Goal: Task Accomplishment & Management: Manage account settings

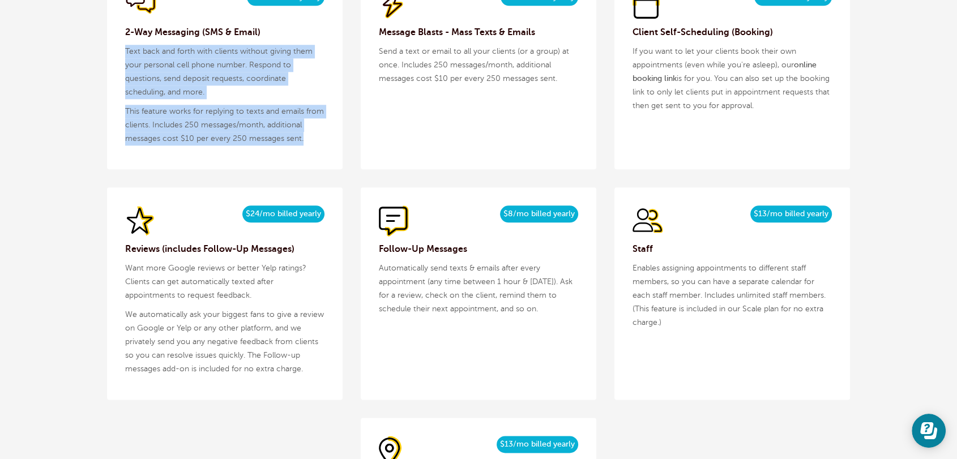
scroll to position [1321, 0]
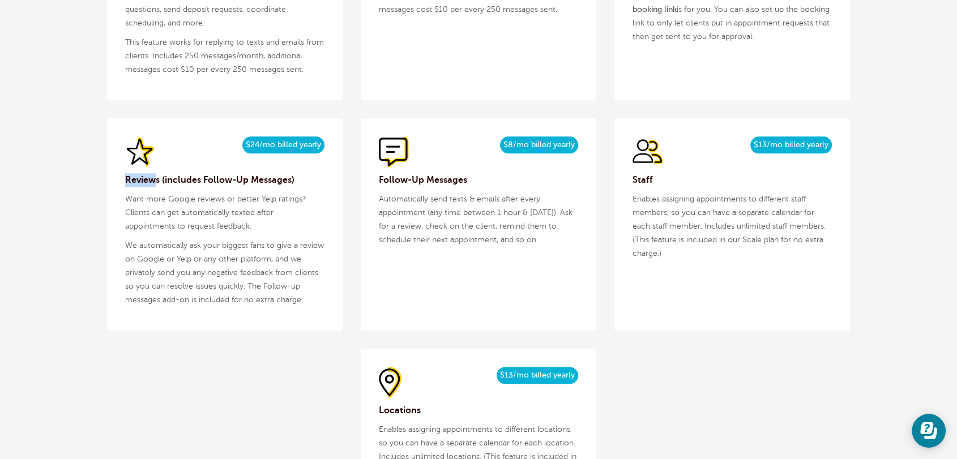
drag, startPoint x: 154, startPoint y: 186, endPoint x: 125, endPoint y: 186, distance: 29.4
click at [125, 186] on h3 "Reviews (includes Follow-Up Messages)" at bounding box center [224, 180] width 199 height 14
click at [139, 182] on h3 "Reviews (includes Follow-Up Messages)" at bounding box center [224, 180] width 199 height 14
click at [259, 143] on span "$24/mo billed yearly" at bounding box center [283, 144] width 82 height 17
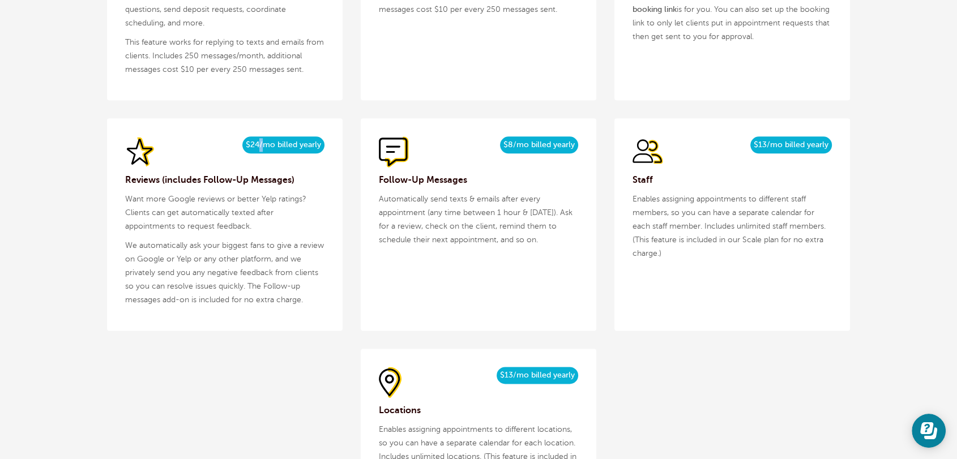
click at [259, 143] on span "$24/mo billed yearly" at bounding box center [283, 144] width 82 height 17
copy div "$24/mo billed yearly"
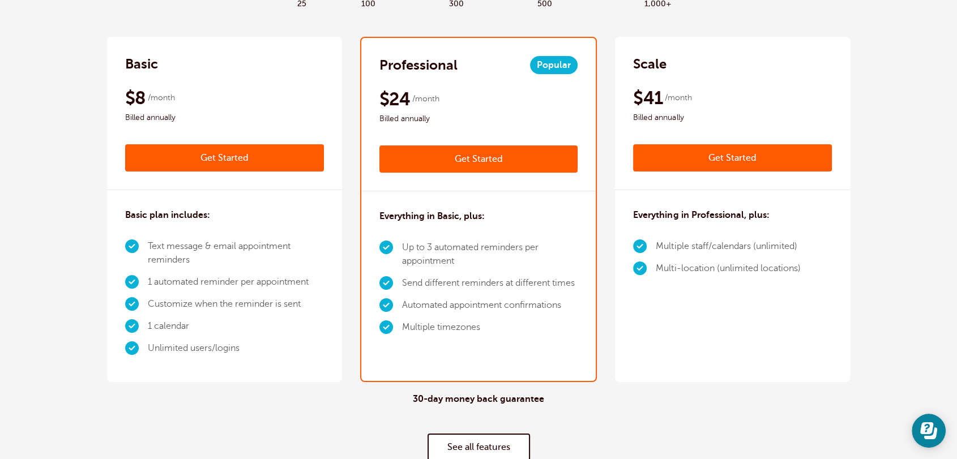
scroll to position [0, 0]
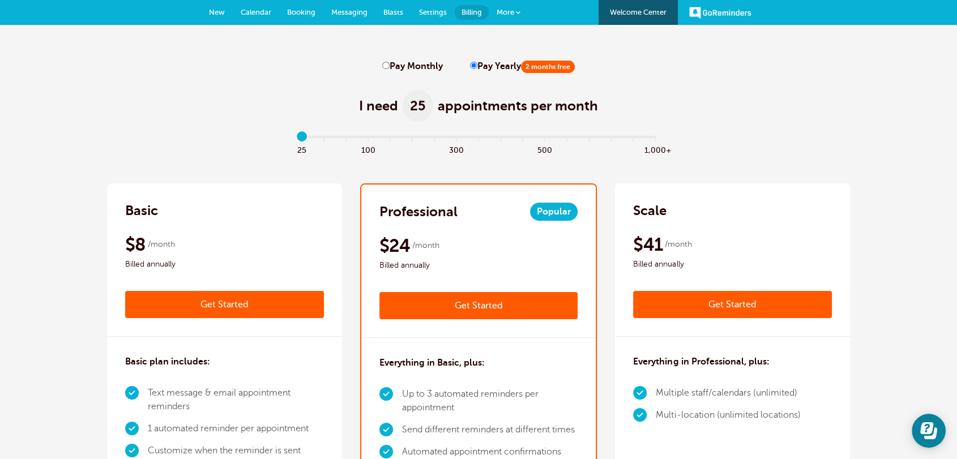
click at [388, 71] on label "Pay Monthly" at bounding box center [412, 66] width 61 height 11
click at [388, 69] on input "Pay Monthly" at bounding box center [385, 65] width 7 height 7
radio input "true"
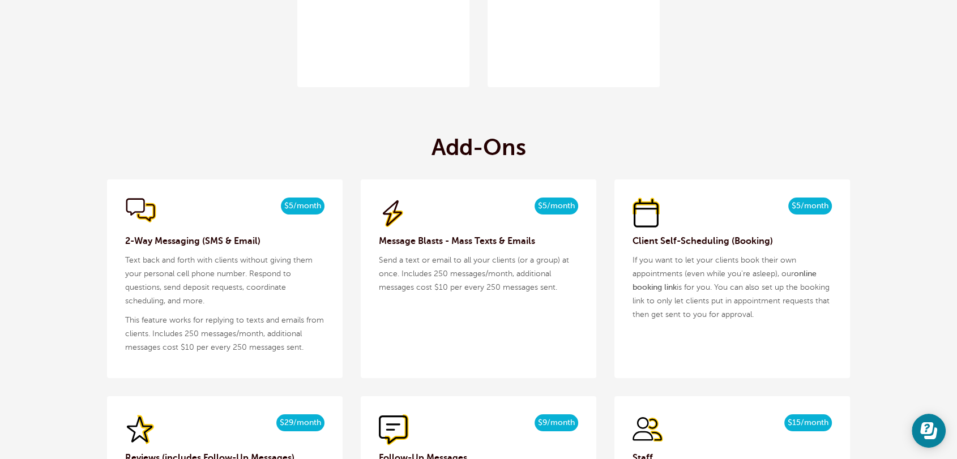
scroll to position [1321, 0]
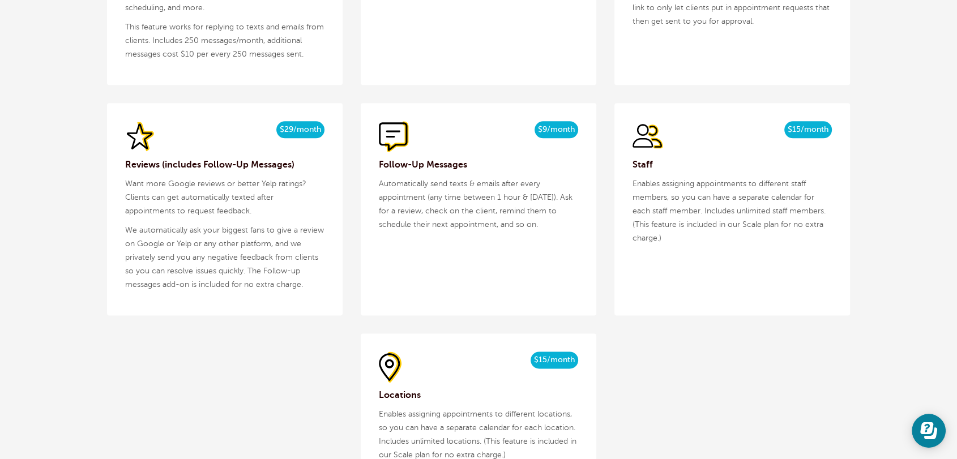
click at [300, 127] on span "$29/month" at bounding box center [300, 129] width 48 height 17
copy div "$29/month $24/mo billed yearly"
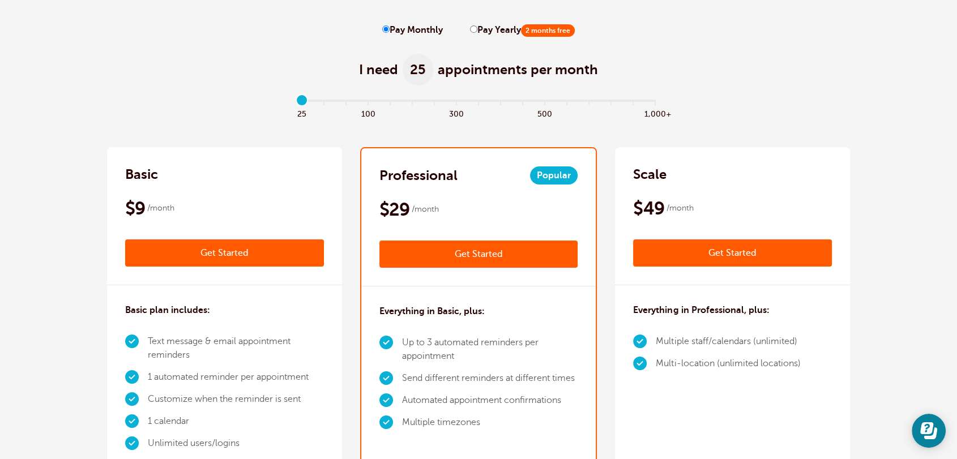
scroll to position [0, 0]
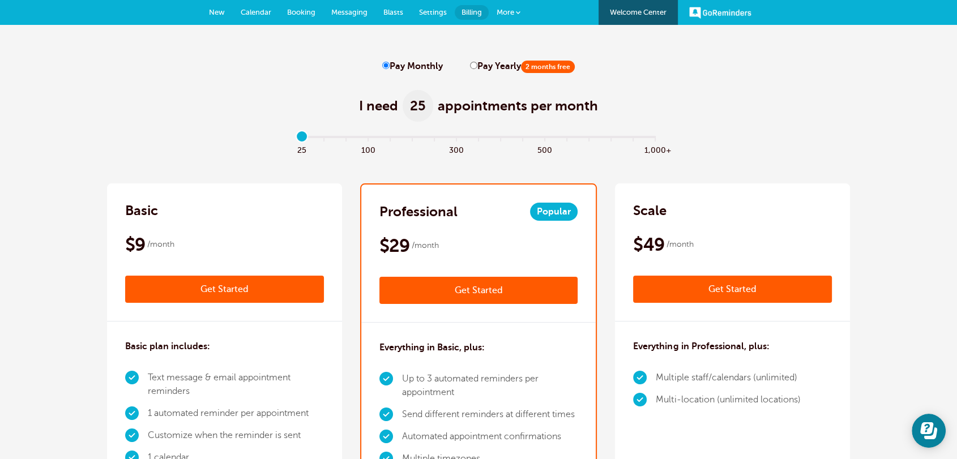
click at [387, 16] on link "Blasts" at bounding box center [393, 12] width 36 height 25
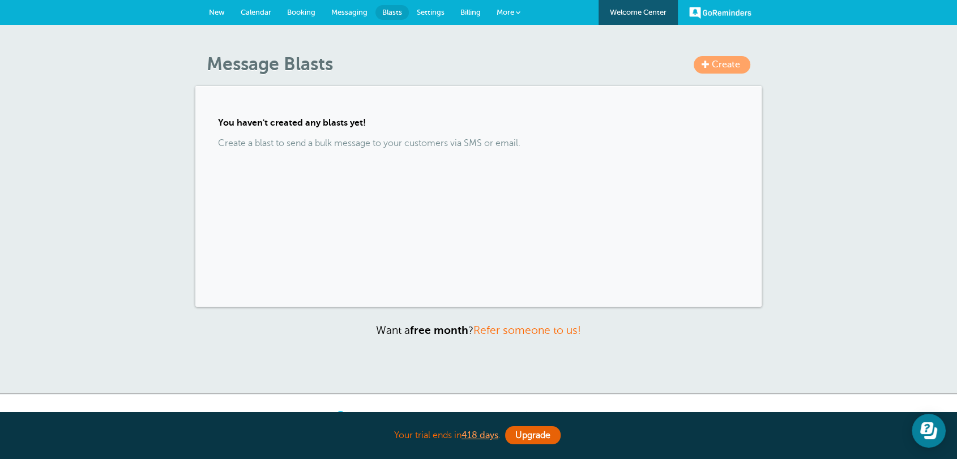
click at [519, 11] on span at bounding box center [518, 12] width 5 height 5
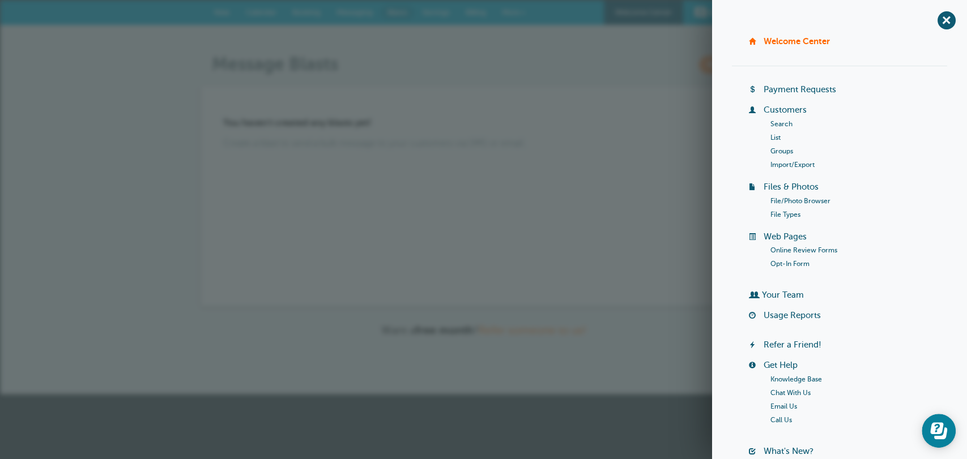
click at [781, 153] on link "Groups" at bounding box center [781, 151] width 23 height 8
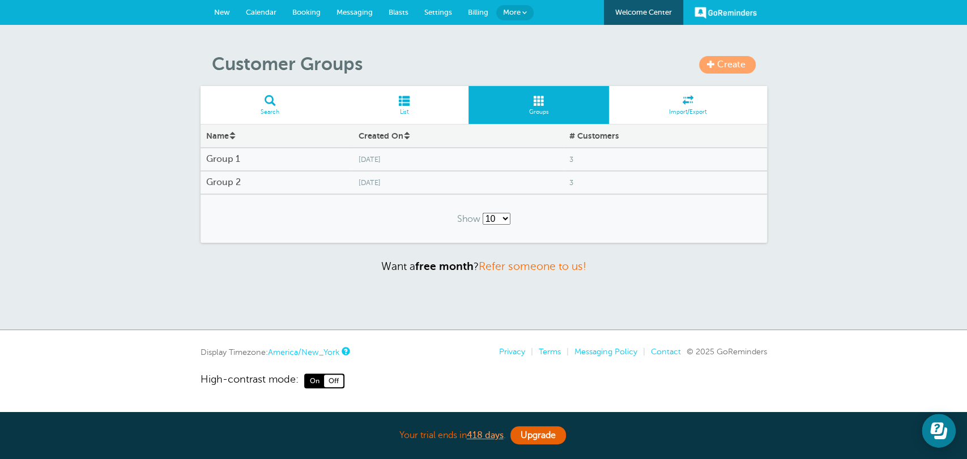
click at [724, 67] on span "Create" at bounding box center [731, 64] width 28 height 10
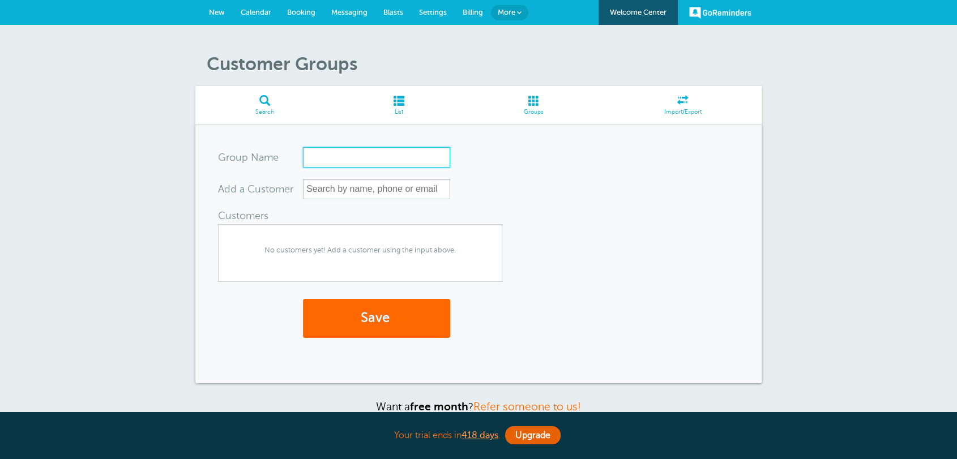
click at [349, 154] on input "Group Name" at bounding box center [376, 157] width 147 height 20
click at [356, 151] on input "Rob's OCntact" at bounding box center [376, 157] width 147 height 20
type input "Rob's OCntact"
click at [516, 19] on div "More" at bounding box center [509, 12] width 37 height 25
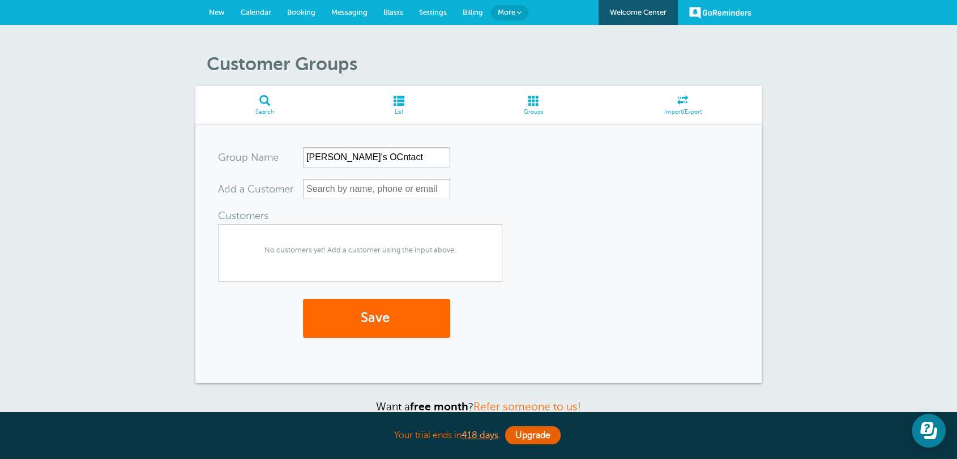
click at [640, 109] on span "Import/Export" at bounding box center [682, 112] width 147 height 7
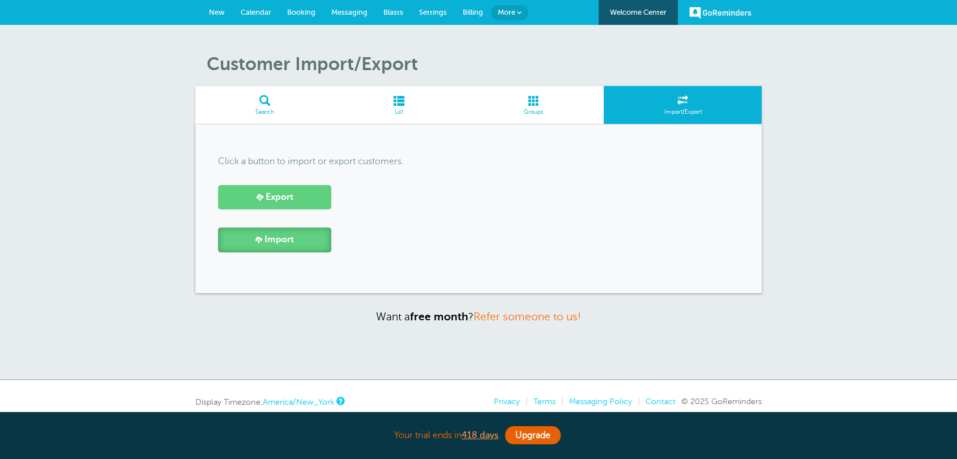
click at [300, 233] on link "Import" at bounding box center [274, 240] width 113 height 24
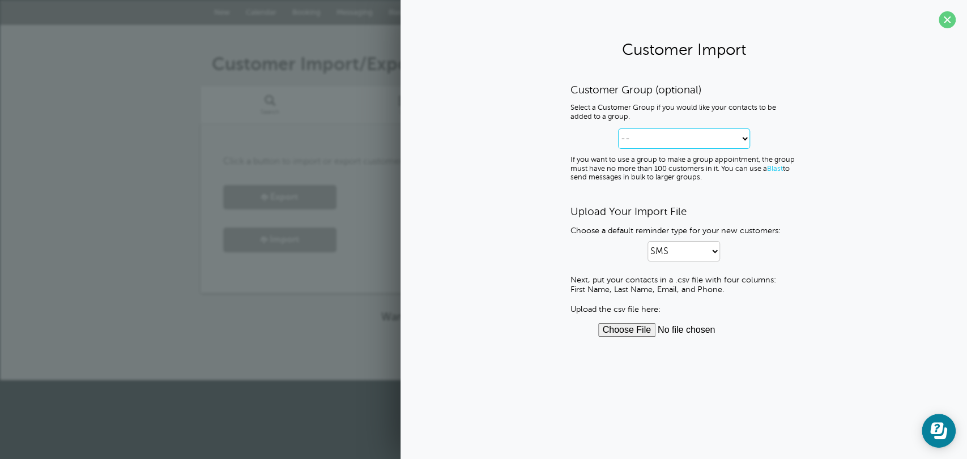
click at [640, 144] on select "-- Create new Customer Group Group 1 Group 2" at bounding box center [684, 139] width 132 height 20
select select "--create-new-group--"
click at [618, 129] on select "-- Create new Customer Group Group 1 Group 2" at bounding box center [684, 139] width 132 height 20
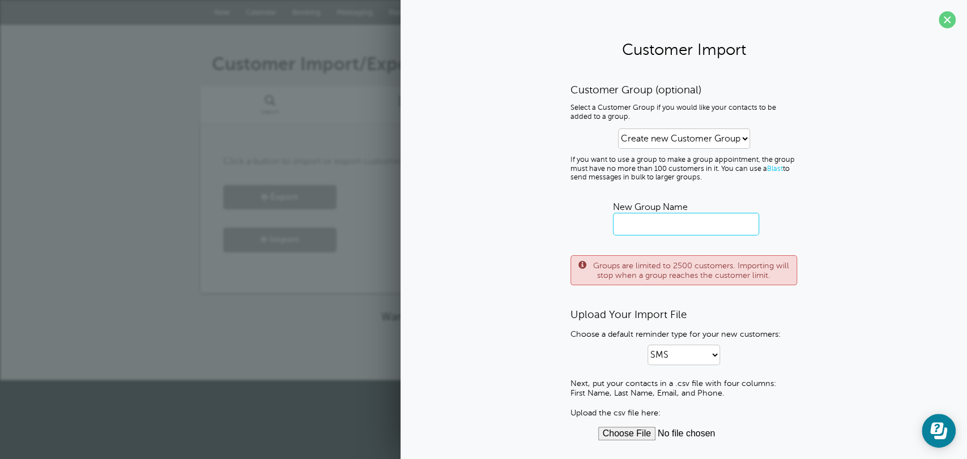
click at [650, 221] on input "text" at bounding box center [686, 224] width 146 height 23
type input "Rob's Group"
click at [600, 434] on input "file" at bounding box center [684, 434] width 172 height 14
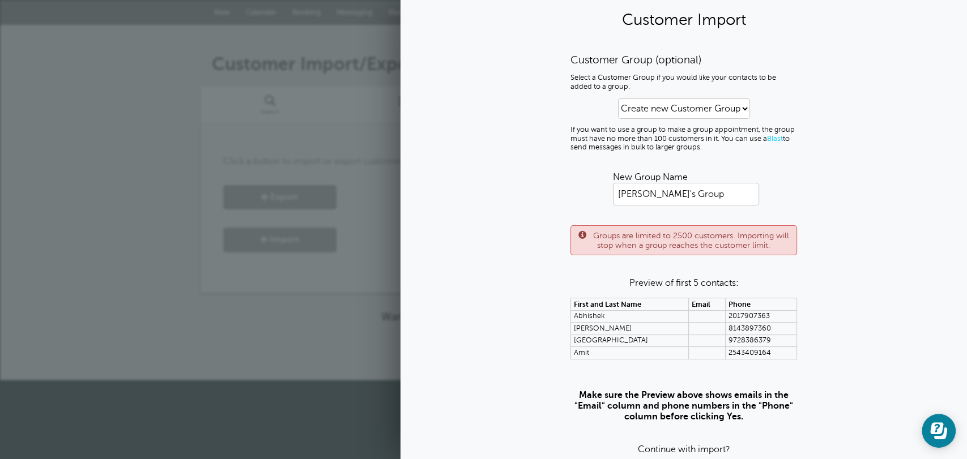
scroll to position [68, 0]
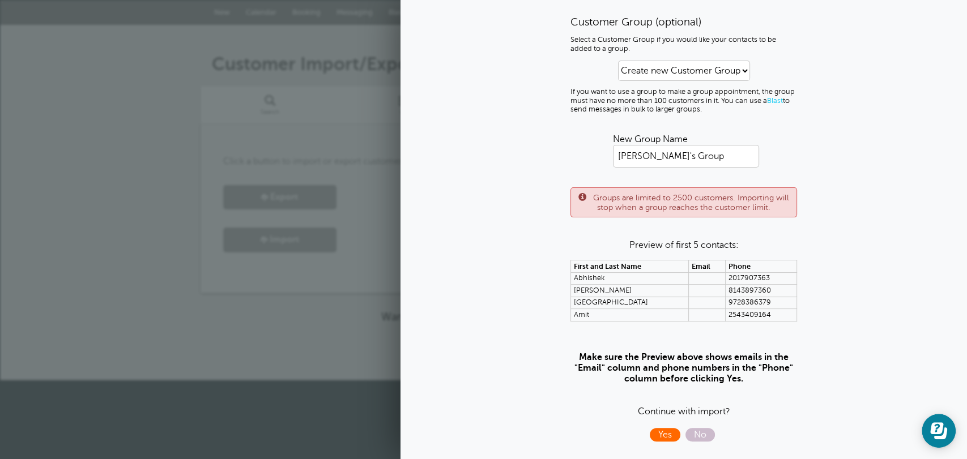
click at [650, 438] on span "Yes" at bounding box center [665, 435] width 31 height 14
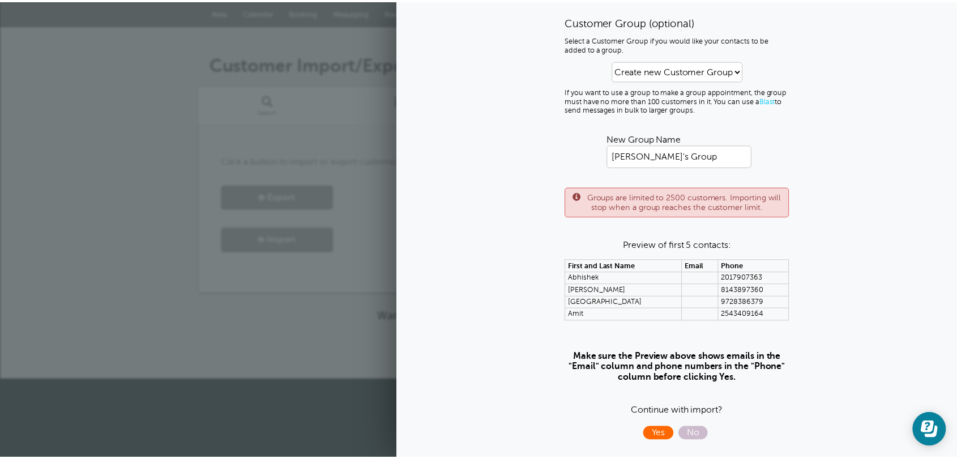
scroll to position [0, 0]
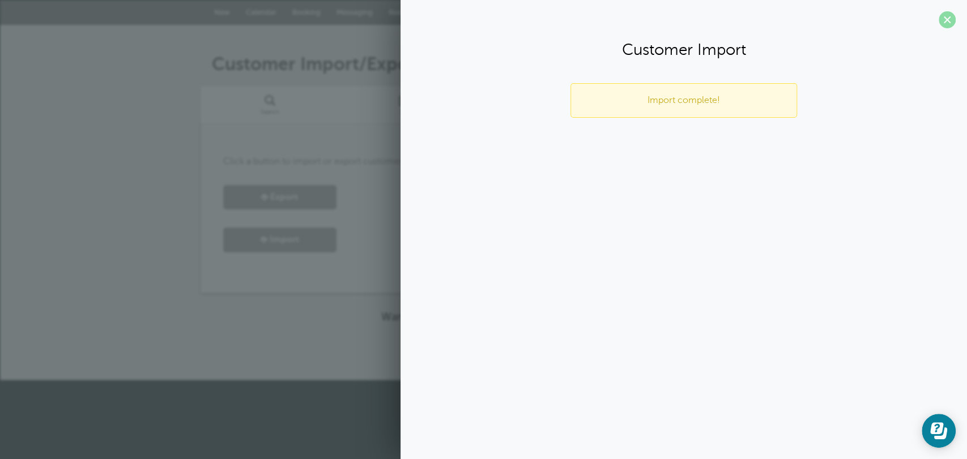
click at [944, 23] on span at bounding box center [946, 19] width 17 height 17
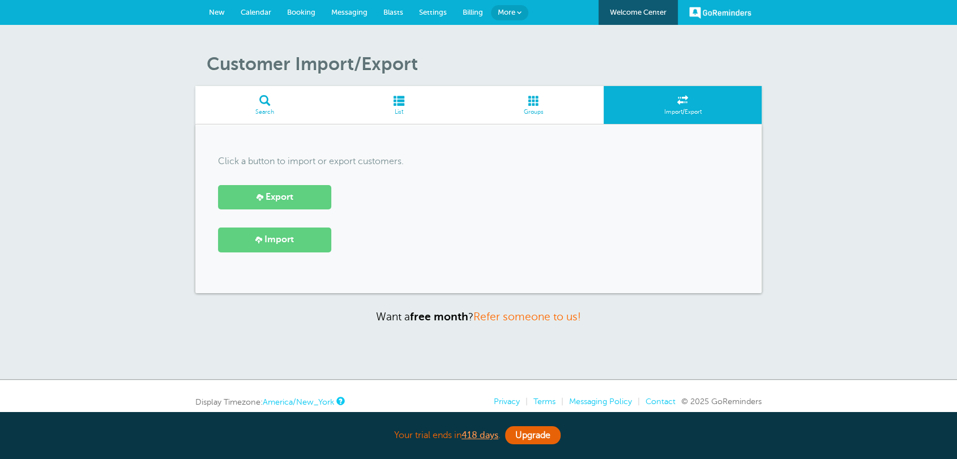
click at [524, 106] on link "Groups" at bounding box center [534, 105] width 140 height 38
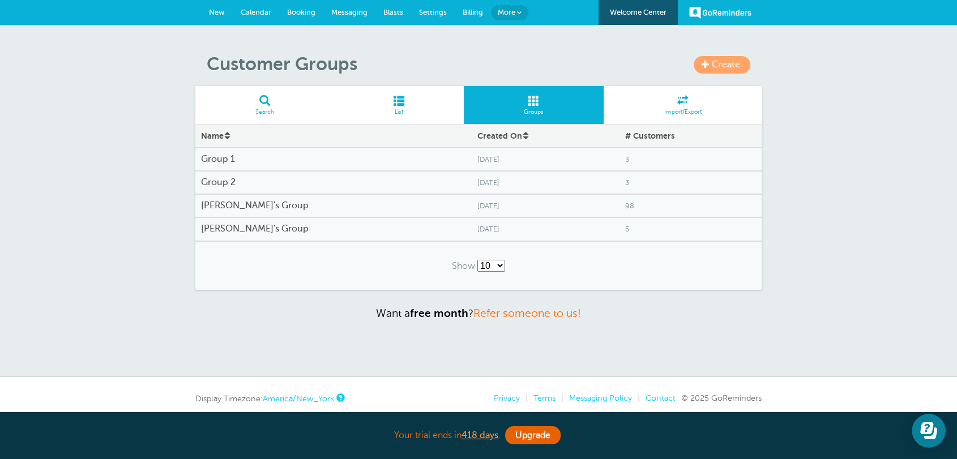
click at [270, 106] on link "Search" at bounding box center [264, 105] width 139 height 38
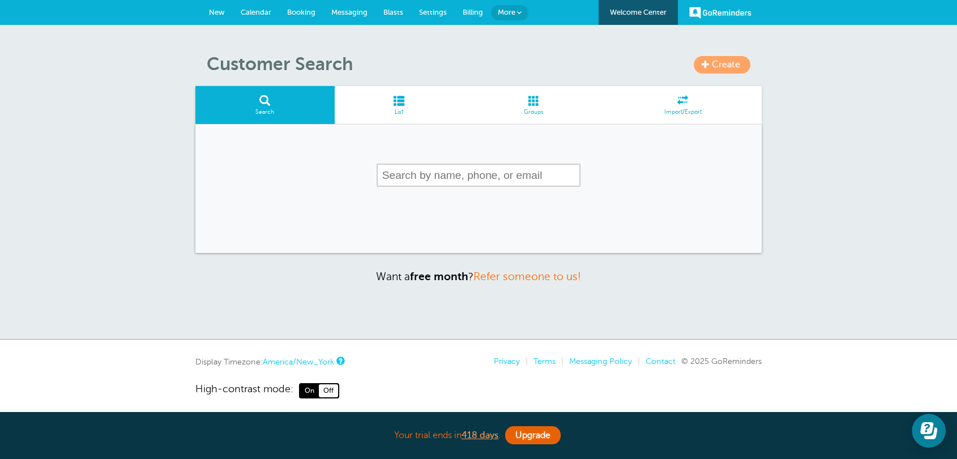
click at [520, 117] on link "Groups" at bounding box center [534, 105] width 140 height 38
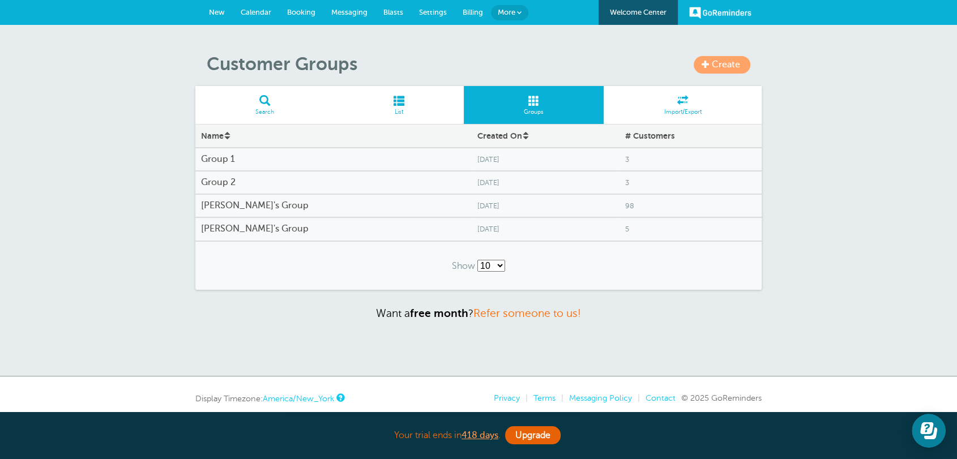
click at [213, 15] on span "New" at bounding box center [217, 12] width 16 height 8
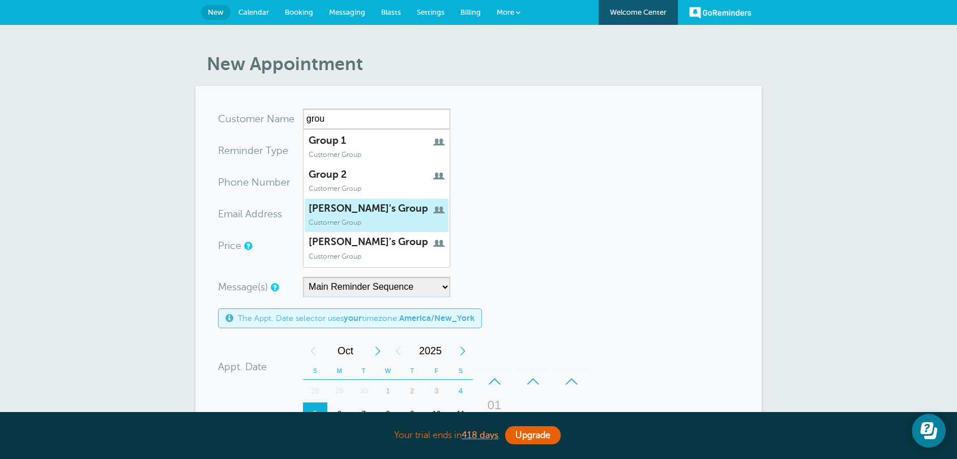
click at [370, 226] on link "Rob's Group Customer Group" at bounding box center [376, 215] width 145 height 35
type input "Rob'sGroup"
type input "[PERSON_NAME]'s Group"
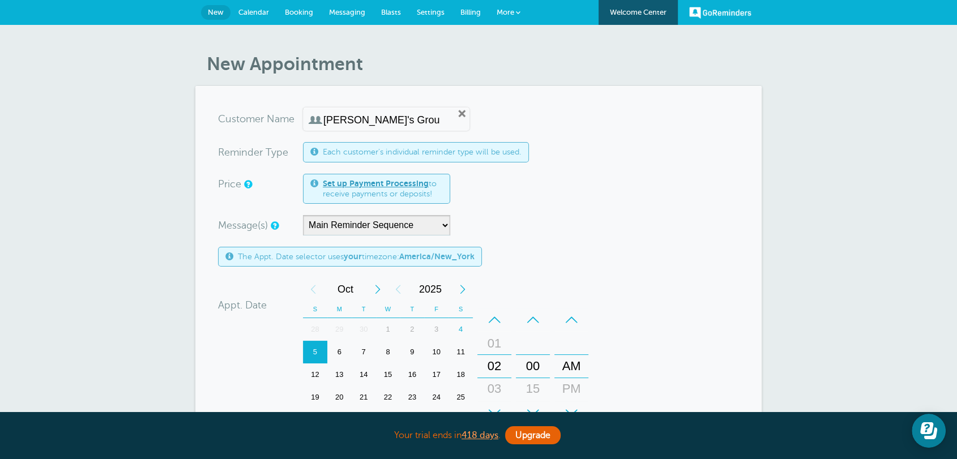
click at [370, 125] on input "[PERSON_NAME]'s Group" at bounding box center [381, 120] width 117 height 12
click at [401, 121] on input "[PERSON_NAME]'s Group" at bounding box center [381, 120] width 117 height 12
click at [457, 113] on link "Remove" at bounding box center [462, 114] width 10 height 10
radio input "true"
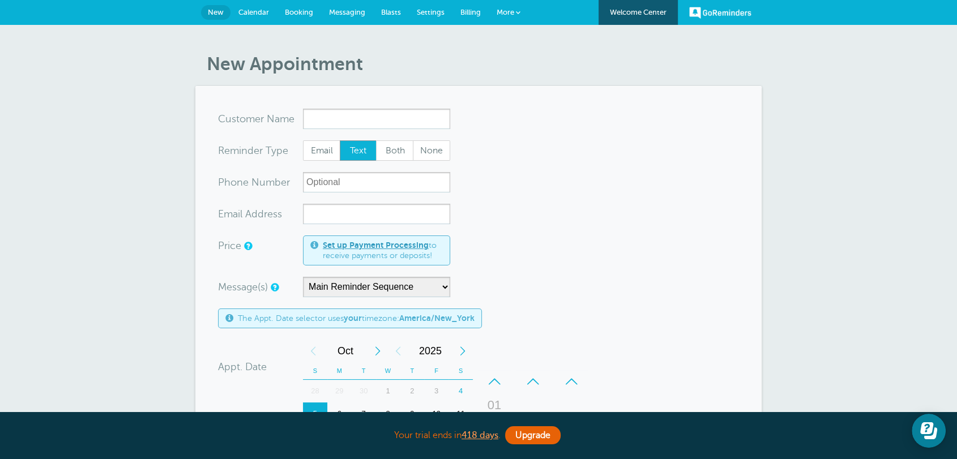
click at [383, 10] on span "Blasts" at bounding box center [391, 12] width 20 height 8
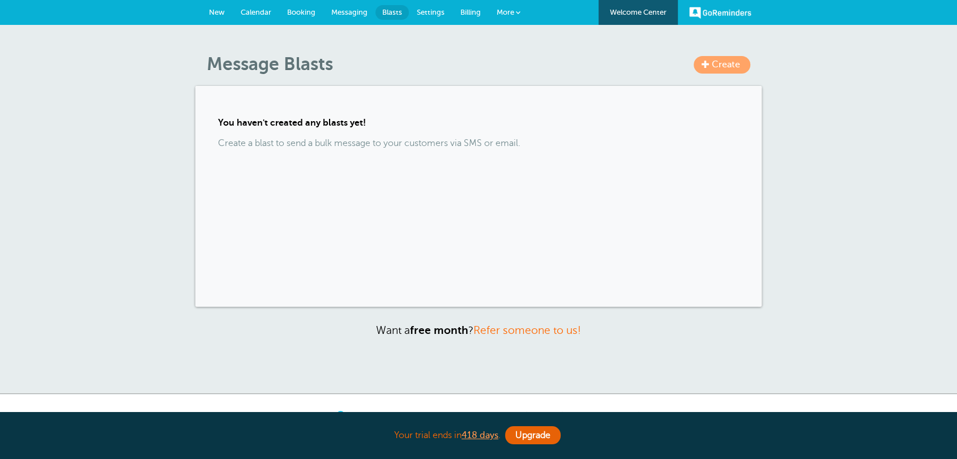
click at [731, 67] on span "Create" at bounding box center [726, 64] width 28 height 10
click at [732, 68] on span "Create" at bounding box center [726, 64] width 28 height 10
click at [406, 132] on div "You haven't created any blasts yet! Create a blast to send a bulk message to yo…" at bounding box center [478, 196] width 566 height 221
drag, startPoint x: 342, startPoint y: 134, endPoint x: 225, endPoint y: 135, distance: 117.2
click at [225, 135] on div "You haven't created any blasts yet! Create a blast to send a bulk message to yo…" at bounding box center [478, 196] width 566 height 221
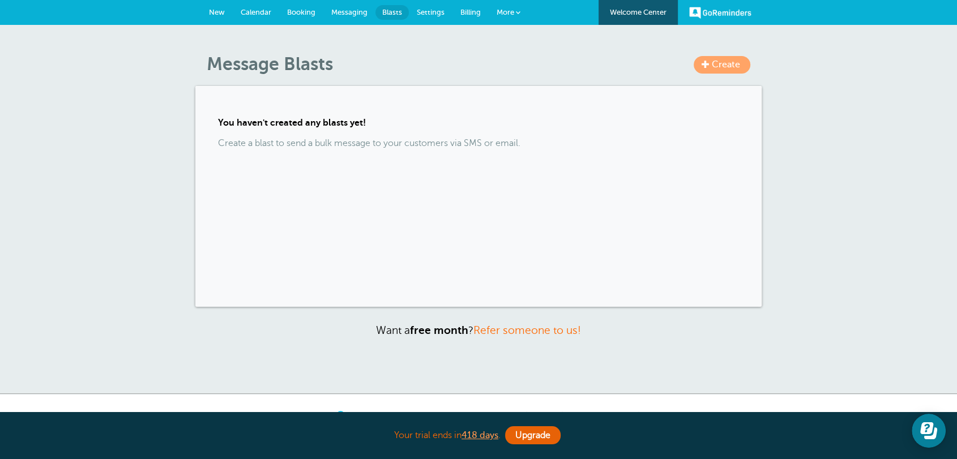
click at [466, 176] on div "You haven't created any blasts yet! Create a blast to send a bulk message to yo…" at bounding box center [478, 196] width 566 height 221
click at [703, 66] on span at bounding box center [706, 64] width 8 height 8
click at [464, 15] on span "Billing" at bounding box center [470, 12] width 20 height 8
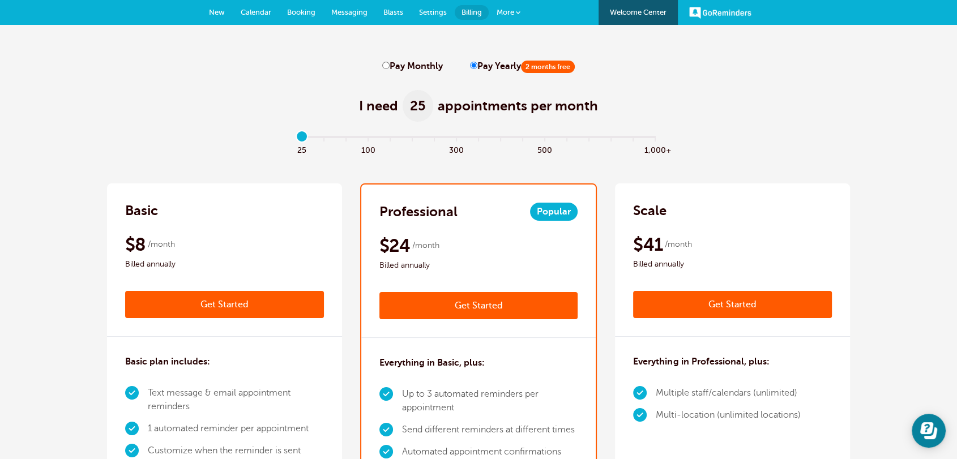
click at [516, 14] on span at bounding box center [518, 12] width 5 height 5
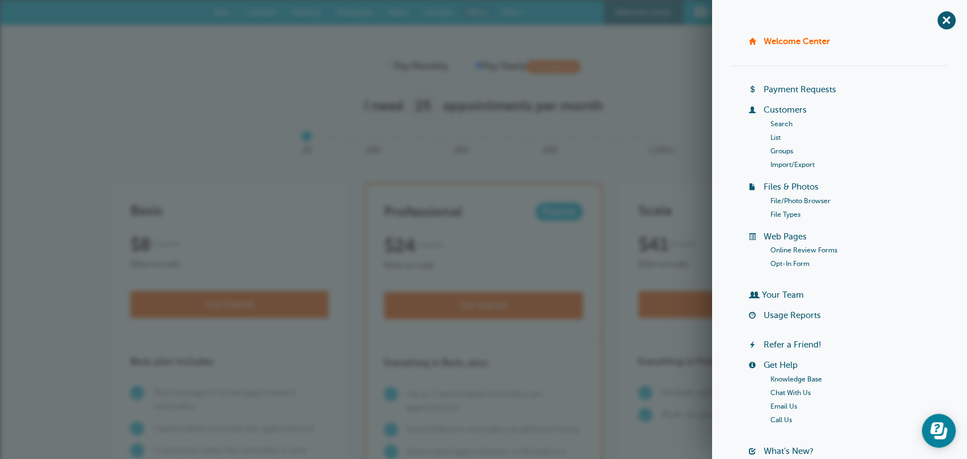
click at [785, 153] on link "Groups" at bounding box center [781, 151] width 23 height 8
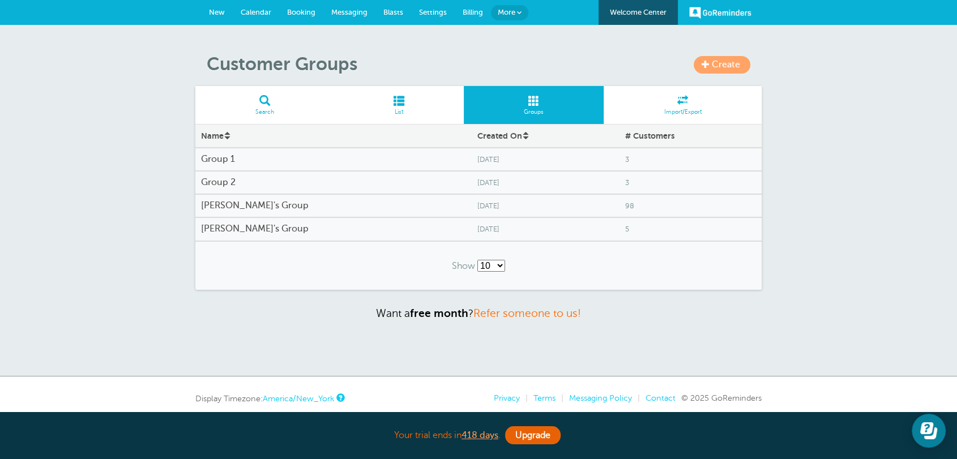
click at [477, 210] on span "[DATE]" at bounding box center [545, 206] width 136 height 8
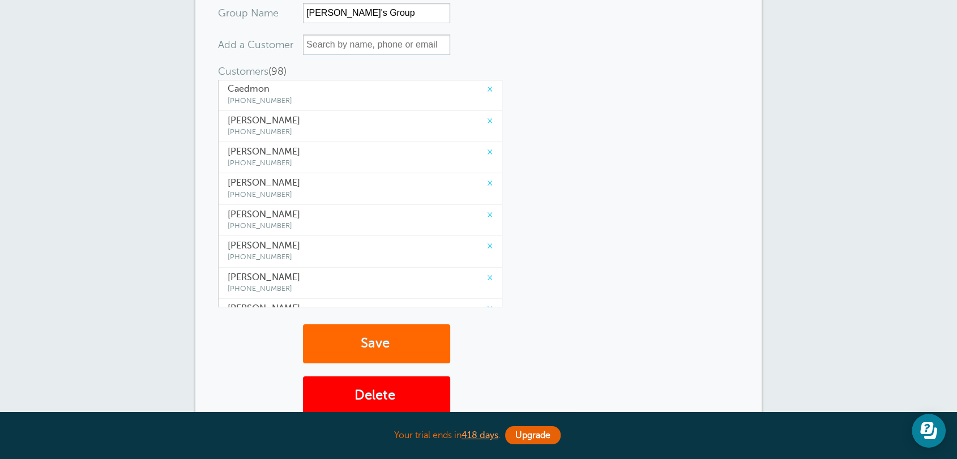
scroll to position [347, 0]
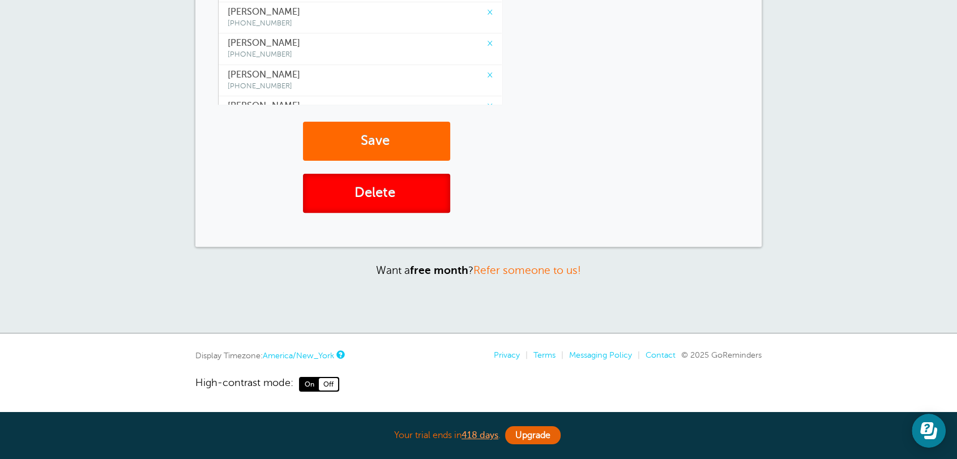
click at [432, 198] on button "Delete" at bounding box center [376, 193] width 147 height 39
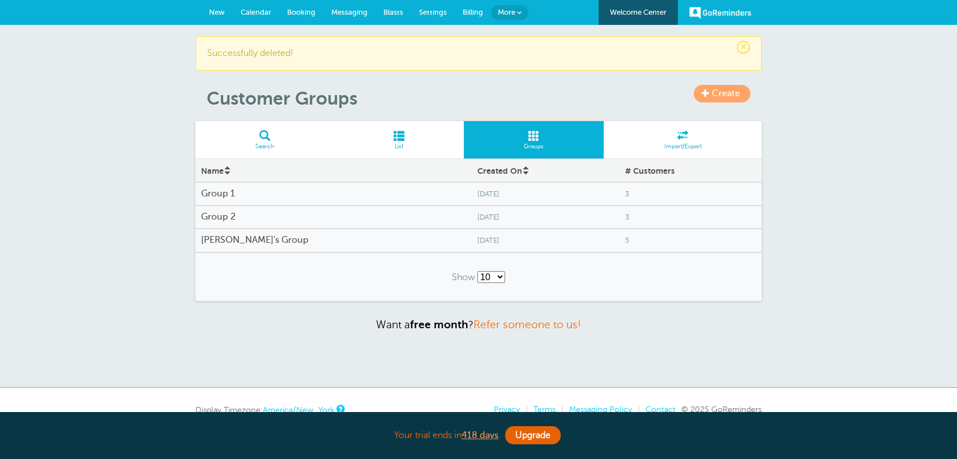
click at [472, 232] on div "[DATE]" at bounding box center [546, 241] width 148 height 20
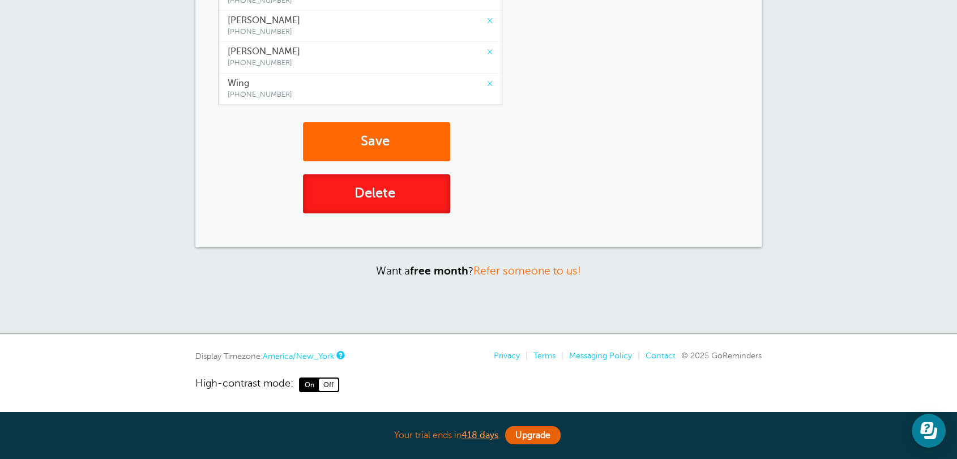
click at [399, 203] on button "Delete" at bounding box center [376, 193] width 147 height 39
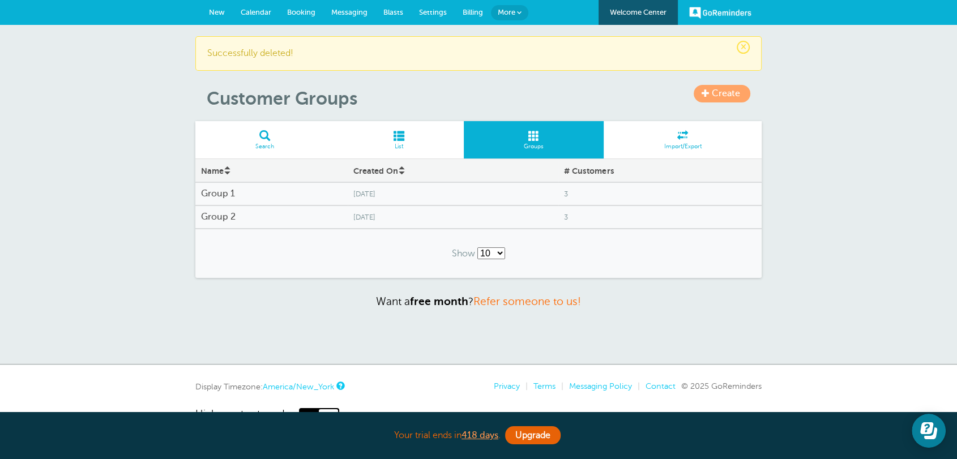
click at [460, 10] on link "Billing" at bounding box center [473, 12] width 36 height 25
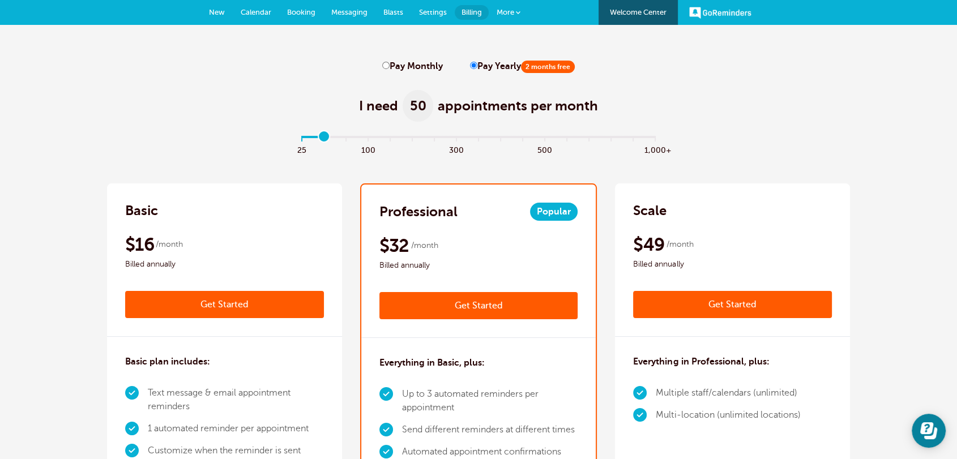
type input "1"
click at [325, 138] on input "range" at bounding box center [479, 139] width 366 height 2
click at [385, 67] on input "Pay Monthly" at bounding box center [385, 65] width 7 height 7
radio input "true"
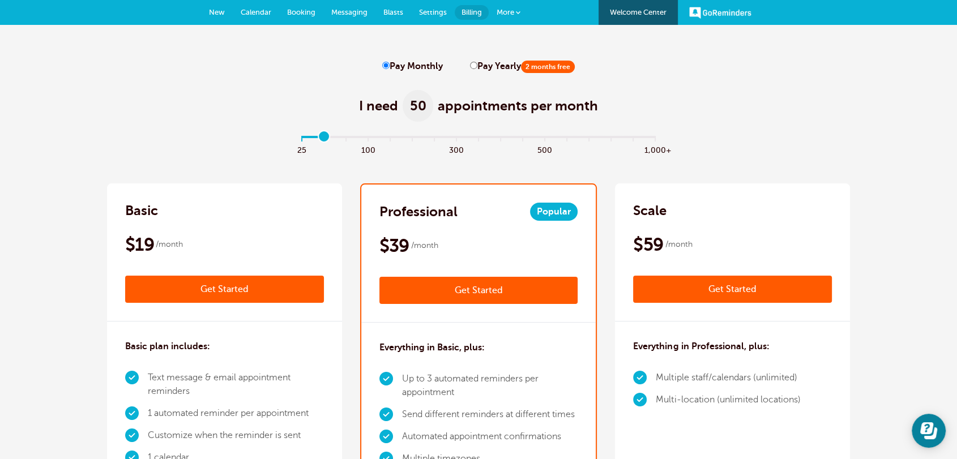
click at [471, 65] on input "Pay Yearly 2 months free" at bounding box center [473, 65] width 7 height 7
radio input "true"
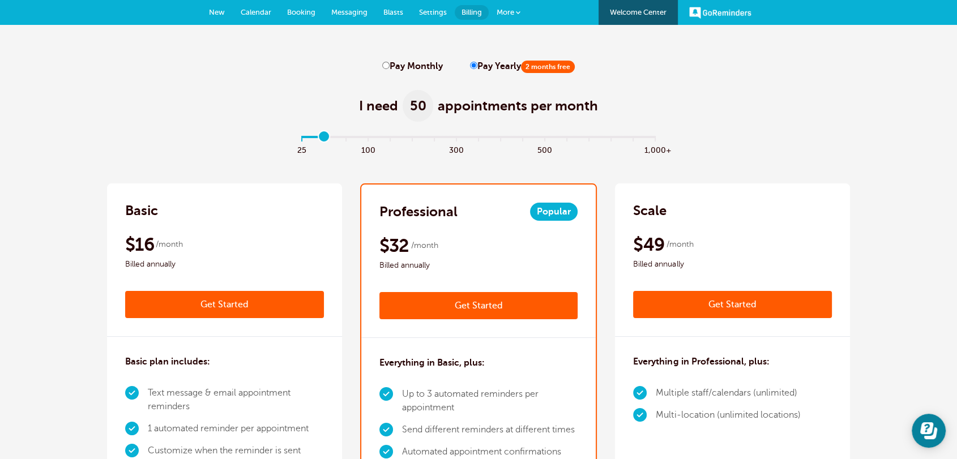
click at [383, 69] on input "Pay Monthly" at bounding box center [385, 65] width 7 height 7
radio input "true"
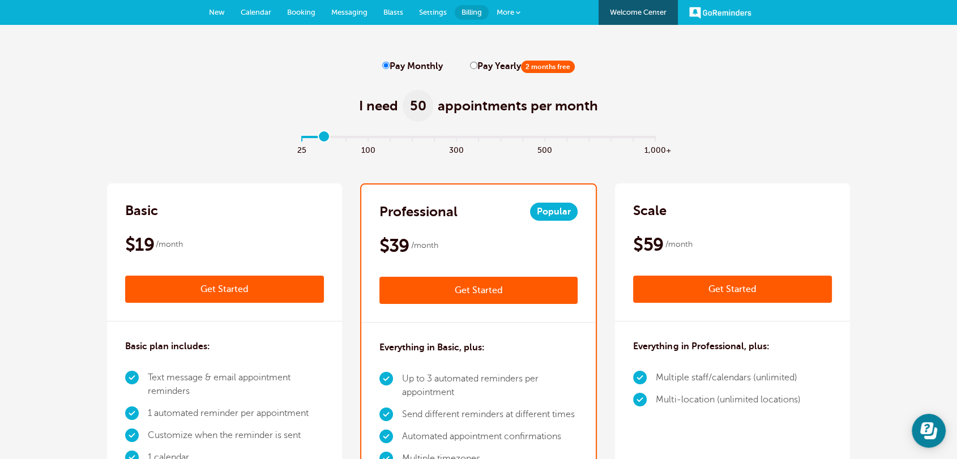
drag, startPoint x: 263, startPoint y: 62, endPoint x: 407, endPoint y: 76, distance: 144.5
click at [471, 66] on input "Pay Yearly 2 months free" at bounding box center [473, 65] width 7 height 7
radio input "true"
